Goal: Task Accomplishment & Management: Use online tool/utility

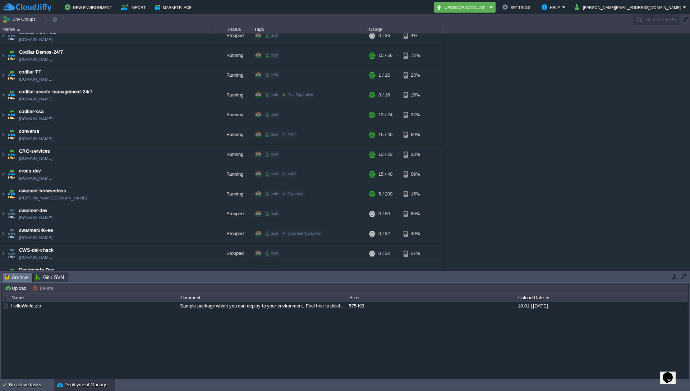
scroll to position [302, 0]
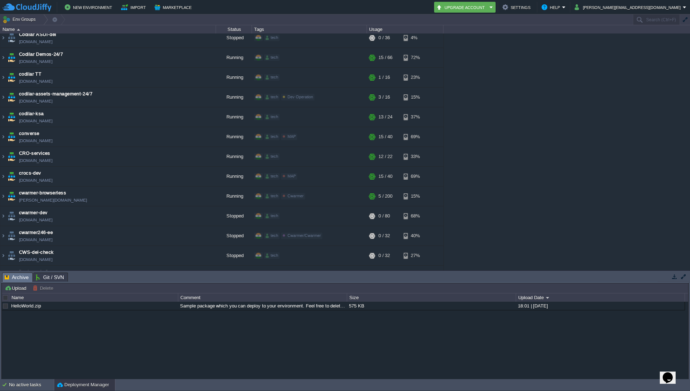
click at [557, 58] on div "1stdirectpools [DOMAIN_NAME] Running tech + Add to Env Group RAM 36% CPU 1% 12 …" at bounding box center [345, 151] width 690 height 237
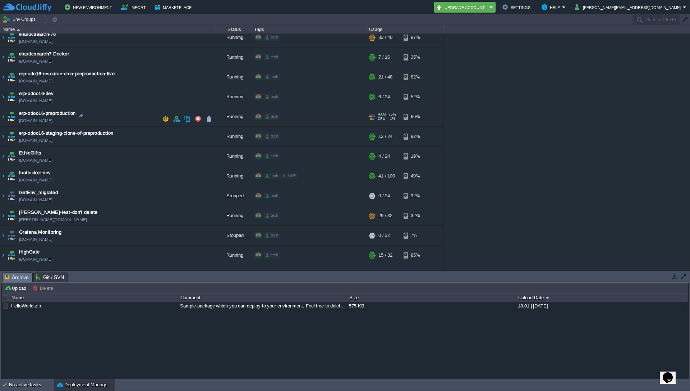
scroll to position [734, 0]
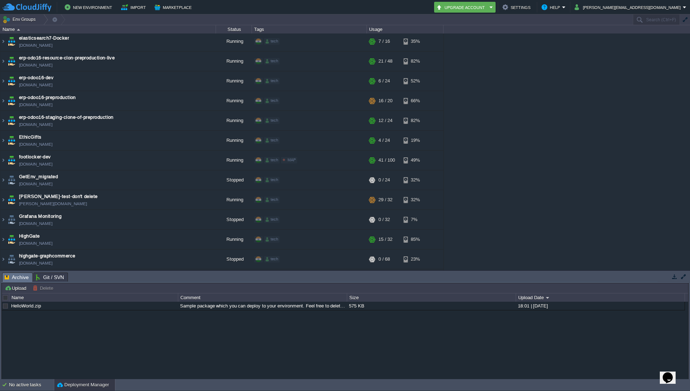
click at [618, 271] on div "Tasks Activity Log Archive Git / SVN Upload Delete Deploy to ... Custom applica…" at bounding box center [345, 324] width 690 height 109
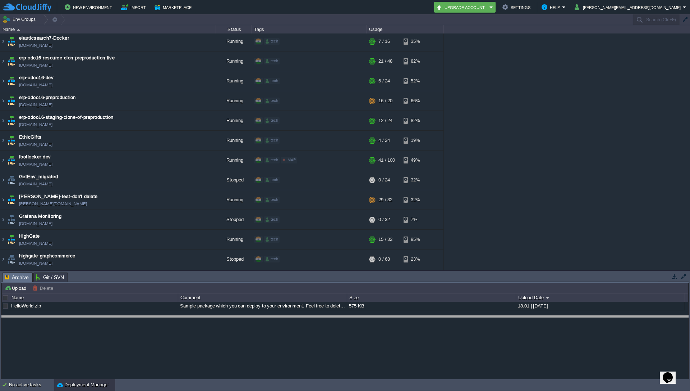
drag, startPoint x: 619, startPoint y: 274, endPoint x: 625, endPoint y: 317, distance: 43.7
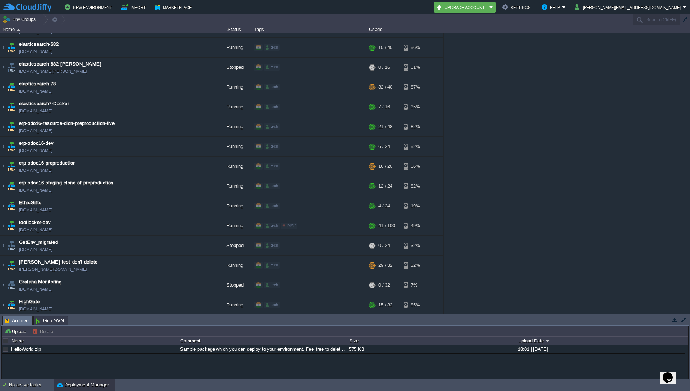
scroll to position [647, 0]
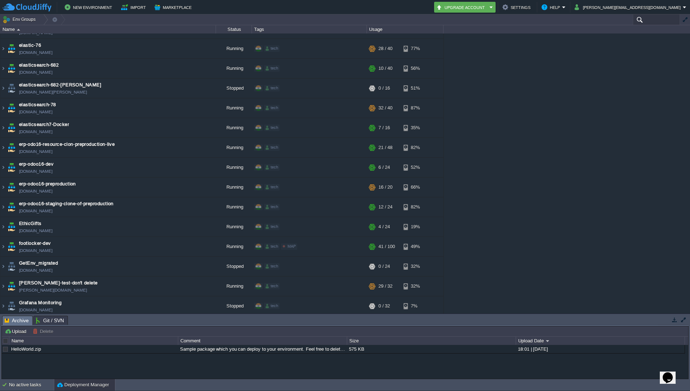
click at [642, 22] on input "text" at bounding box center [656, 19] width 47 height 10
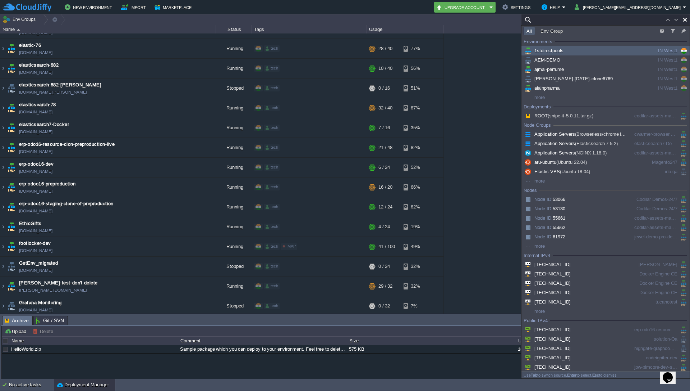
paste input "[TECHNICAL_ID]"
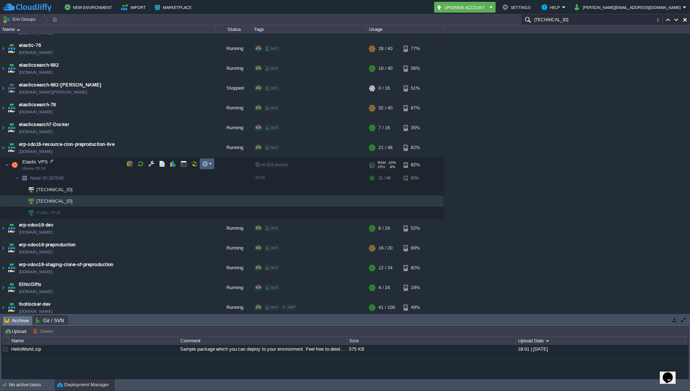
type input "[TECHNICAL_ID]"
click at [211, 164] on em at bounding box center [207, 163] width 10 height 6
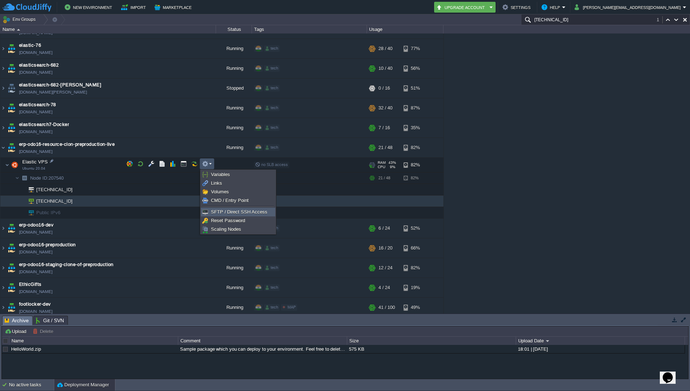
click at [222, 212] on span "SFTP / Direct SSH Access" at bounding box center [239, 211] width 56 height 5
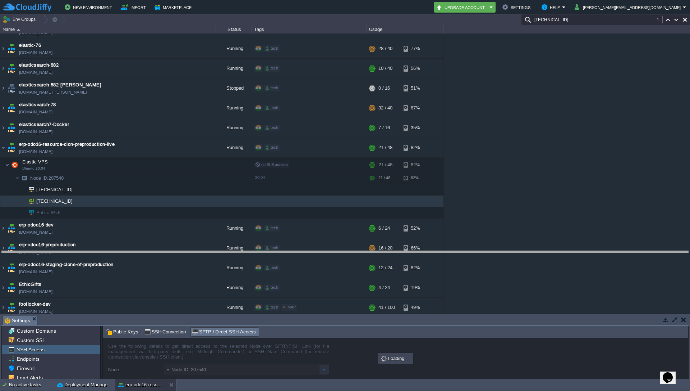
drag, startPoint x: 478, startPoint y: 316, endPoint x: 477, endPoint y: 251, distance: 64.7
click at [477, 251] on body "New Environment Import Marketplace Bonus ₹0.00 Upgrade Account Settings Help [P…" at bounding box center [345, 195] width 690 height 391
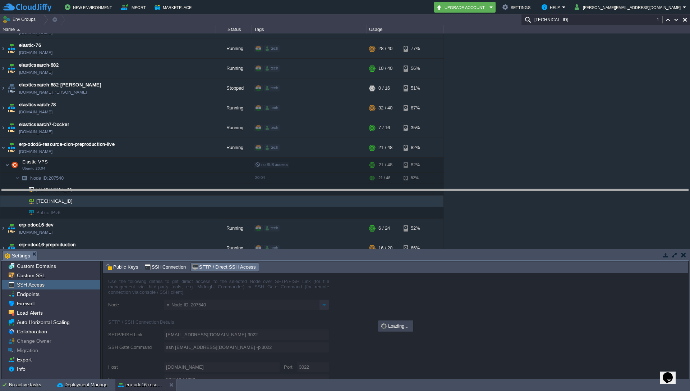
drag, startPoint x: 482, startPoint y: 251, endPoint x: 504, endPoint y: 189, distance: 65.5
click at [504, 189] on body "New Environment Import Marketplace Bonus ₹0.00 Upgrade Account Settings Help [P…" at bounding box center [345, 195] width 690 height 391
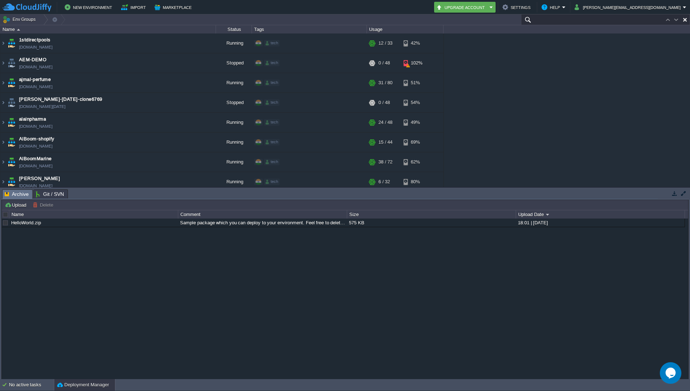
click at [648, 20] on input "text" at bounding box center [605, 19] width 169 height 10
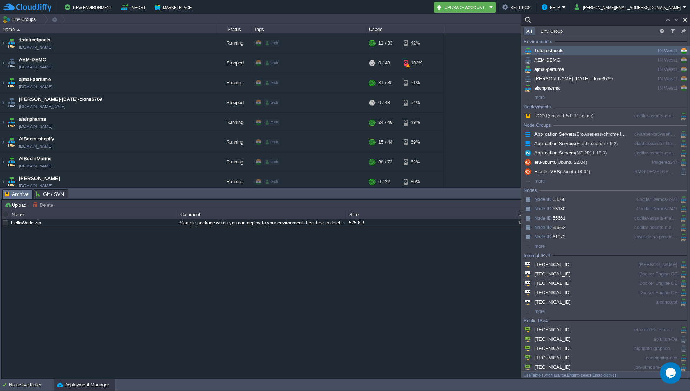
paste input "[TECHNICAL_ID]"
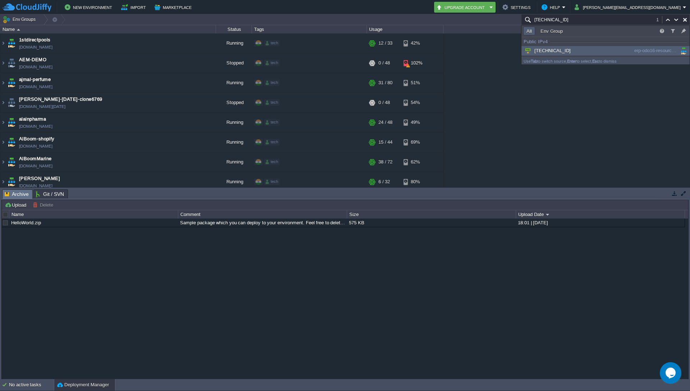
type input "[TECHNICAL_ID]"
click at [553, 51] on span "[TECHNICAL_ID]" at bounding box center [547, 50] width 47 height 5
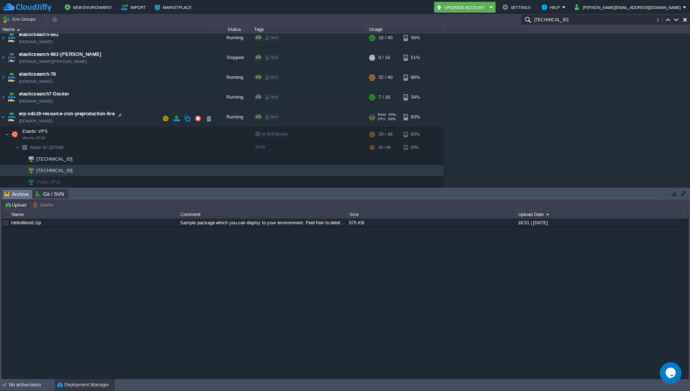
scroll to position [718, 0]
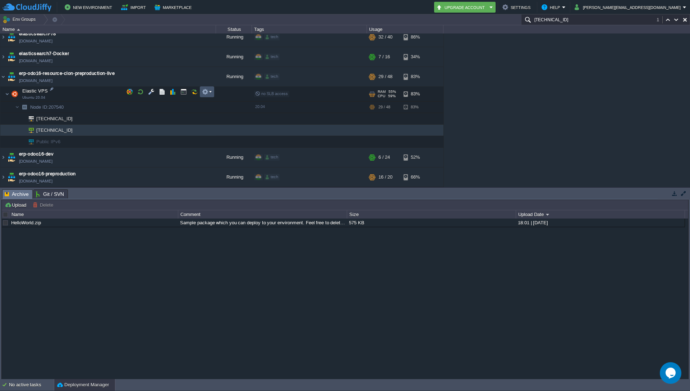
click at [207, 92] on button "button" at bounding box center [205, 91] width 6 height 6
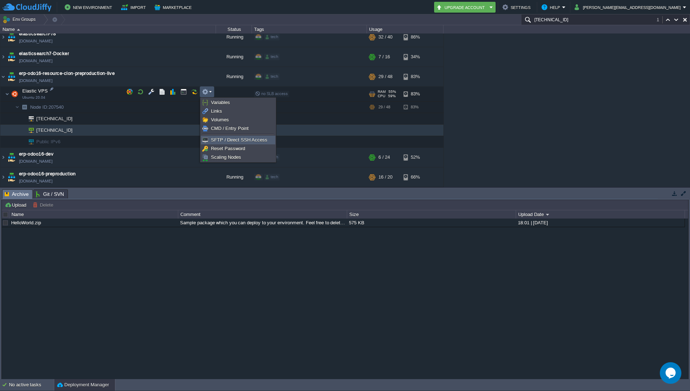
click at [227, 141] on span "SFTP / Direct SSH Access" at bounding box center [239, 139] width 56 height 5
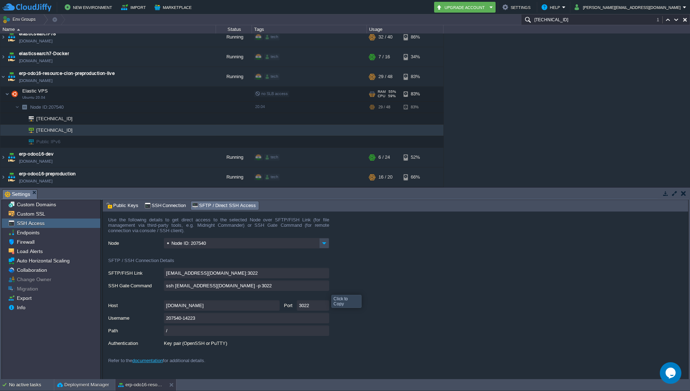
click at [326, 288] on input "ssh [EMAIL_ADDRESS][DOMAIN_NAME] -p 3022" at bounding box center [246, 285] width 165 height 10
click at [327, 287] on input "ssh [EMAIL_ADDRESS][DOMAIN_NAME] -p 3022" at bounding box center [246, 285] width 165 height 10
click at [421, 277] on div "[EMAIL_ADDRESS][DOMAIN_NAME]:3022" at bounding box center [398, 273] width 580 height 11
